Goal: Find contact information: Find contact information

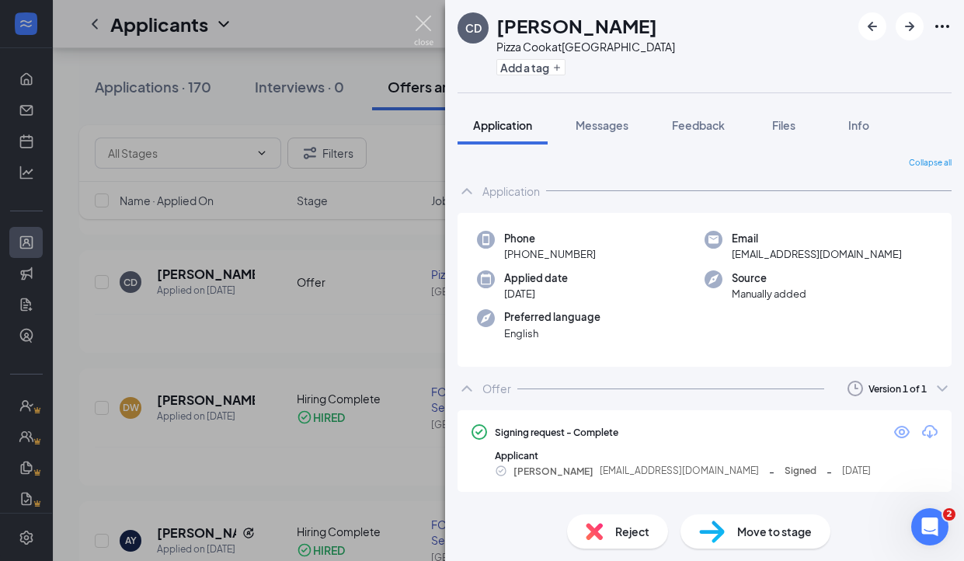
click at [424, 29] on img at bounding box center [423, 31] width 19 height 30
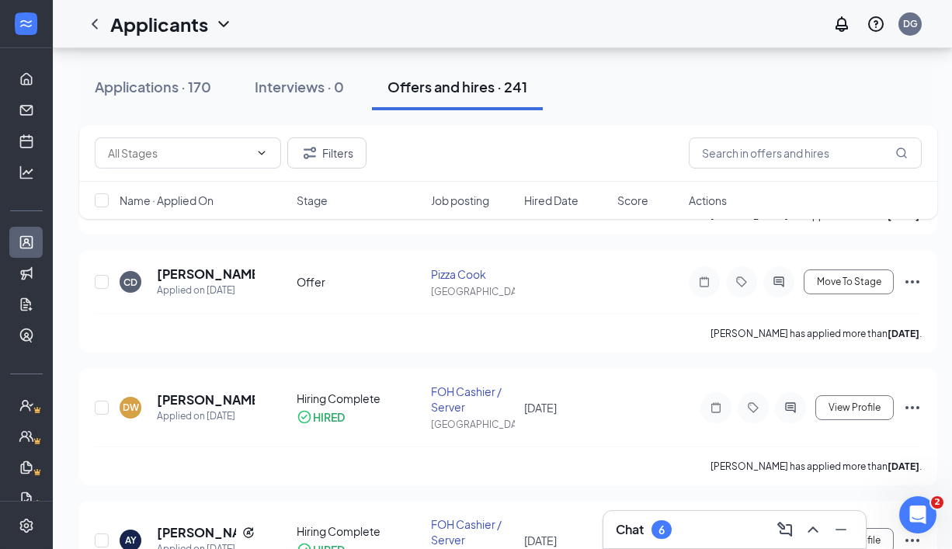
click at [471, 100] on button "Offers and hires · 241" at bounding box center [457, 87] width 171 height 47
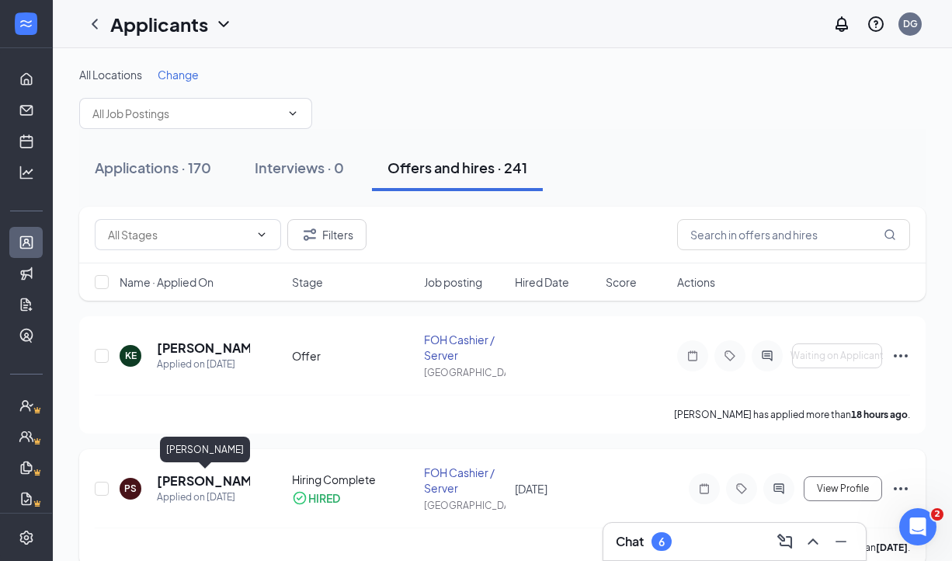
click at [187, 483] on h5 "[PERSON_NAME]" at bounding box center [203, 480] width 93 height 17
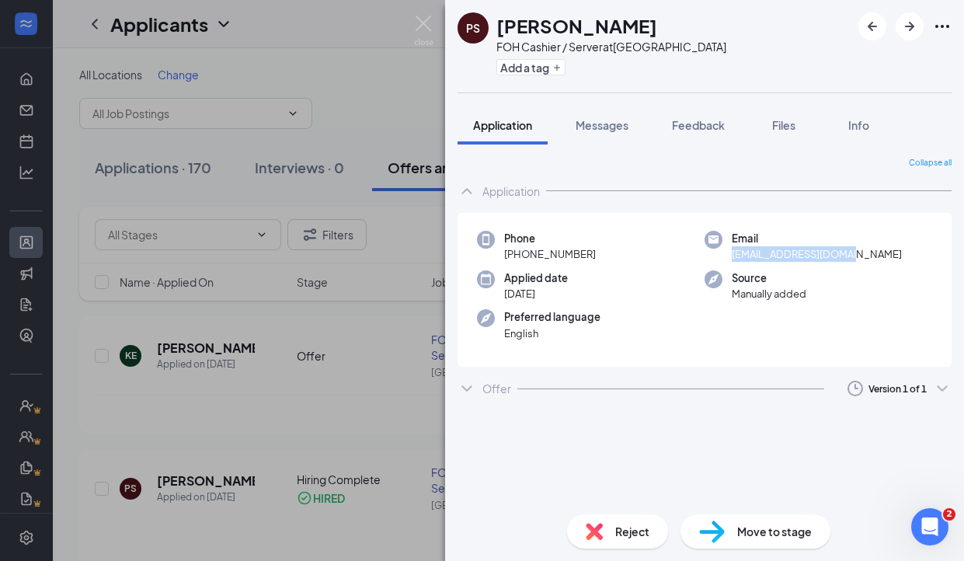
drag, startPoint x: 851, startPoint y: 252, endPoint x: 728, endPoint y: 255, distance: 122.7
click at [728, 255] on div "Email [EMAIL_ADDRESS][DOMAIN_NAME]" at bounding box center [818, 247] width 228 height 32
copy span "[EMAIL_ADDRESS][DOMAIN_NAME]"
